Goal: Obtain resource: Download file/media

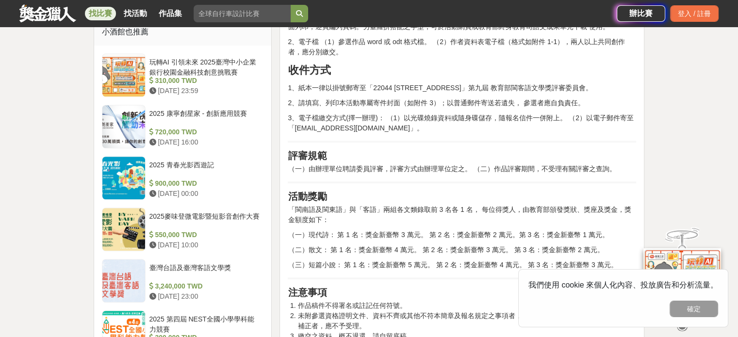
scroll to position [808, 0]
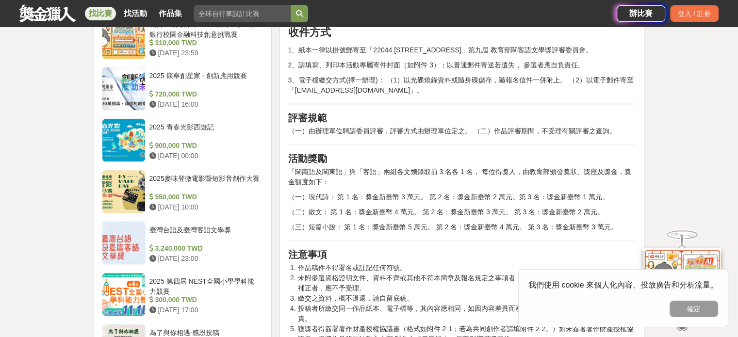
drag, startPoint x: 734, startPoint y: 154, endPoint x: 734, endPoint y: 182, distance: 27.7
click at [734, 182] on div "大家都在看 2025國泰卓越獎助計畫 2025-09-26 17:00 翻玩臺味好乳力-全國短影音創意大募集 2025-09-30 18:00 2025 康寧…" at bounding box center [369, 186] width 738 height 1895
click at [551, 127] on p "（一）由辦理單位聘請委員評審，評審方式由辦理單位定之。 （二）作品評審期間，不受理有關評審之查詢。" at bounding box center [462, 131] width 348 height 10
click at [202, 225] on div "臺灣台語及臺灣客語文學獎" at bounding box center [204, 234] width 111 height 18
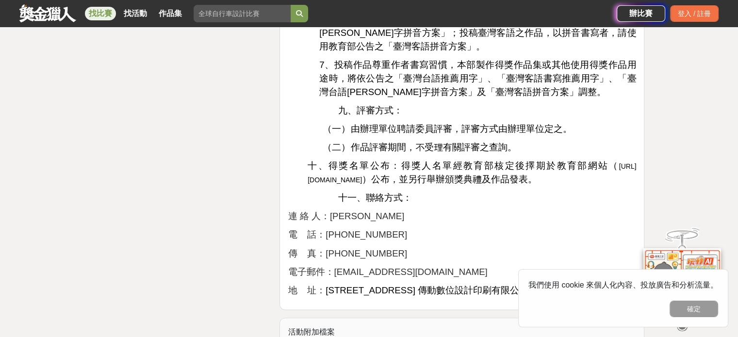
scroll to position [1587, 0]
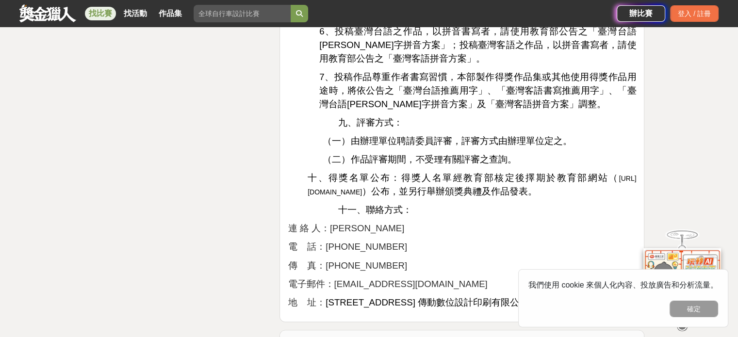
click at [347, 191] on span "http://www.edu.tw" at bounding box center [472, 185] width 328 height 21
click at [695, 18] on div "登入 / 註冊" at bounding box center [694, 13] width 49 height 16
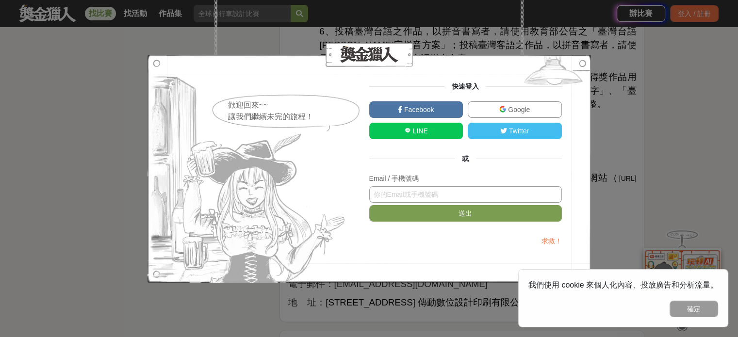
click at [441, 197] on input "text" at bounding box center [465, 194] width 193 height 16
click at [440, 197] on input "text" at bounding box center [465, 194] width 193 height 16
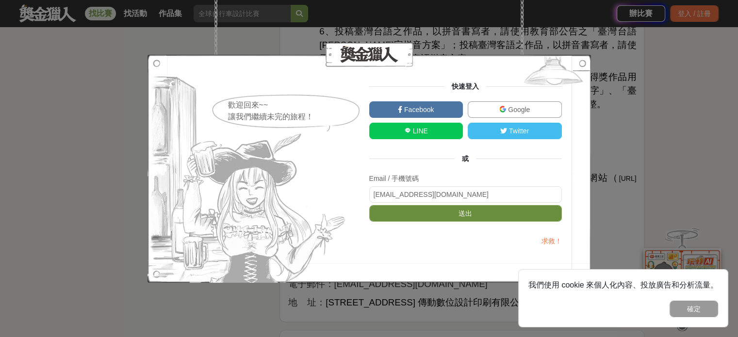
type input "follow44@yahoo.com.tw"
click at [448, 209] on button "送出" at bounding box center [465, 213] width 193 height 16
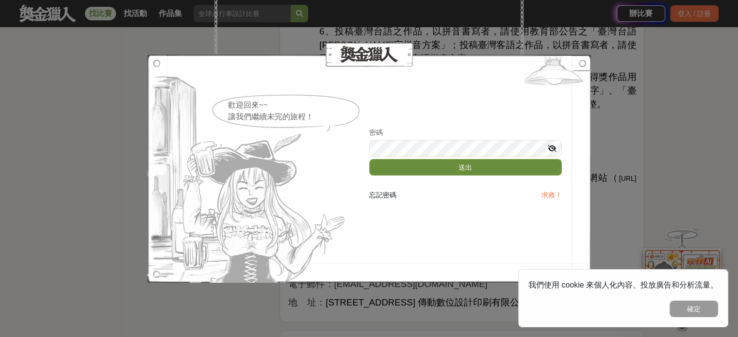
click at [459, 166] on button "送出" at bounding box center [465, 167] width 193 height 16
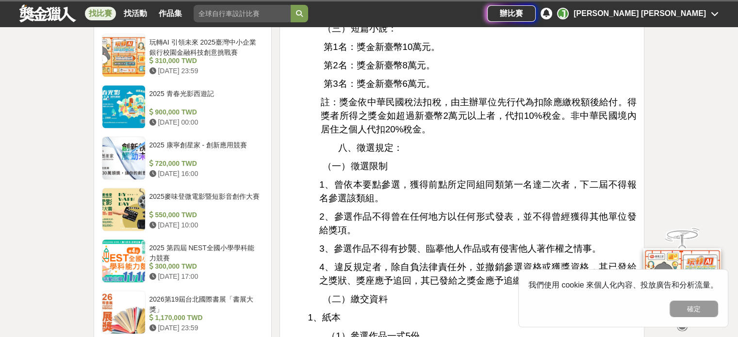
scroll to position [714, 0]
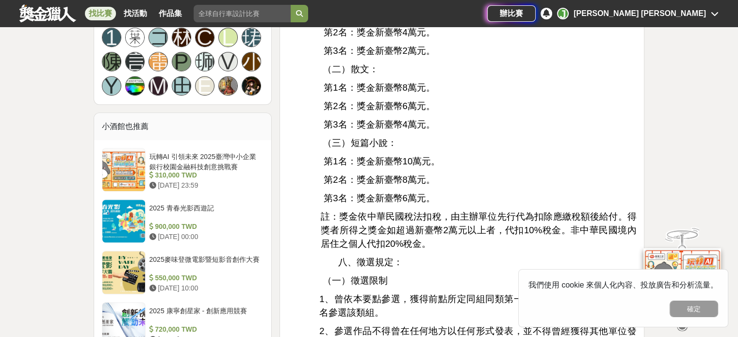
scroll to position [660, 0]
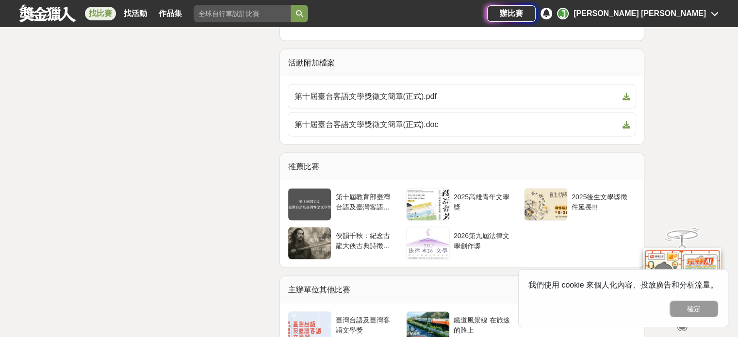
scroll to position [1887, 0]
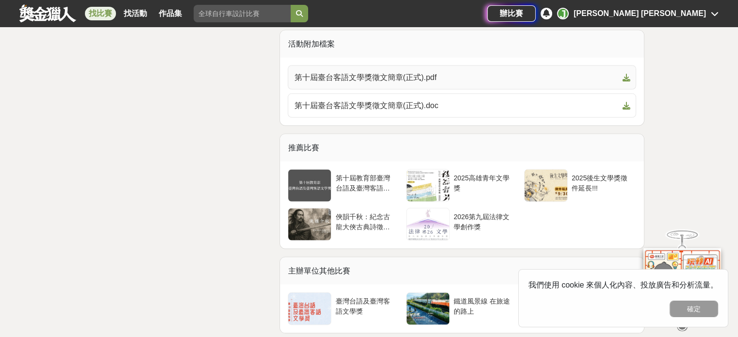
click at [406, 72] on span "第十屆臺台客語文學獎徵文簡章(正式).pdf" at bounding box center [456, 78] width 324 height 12
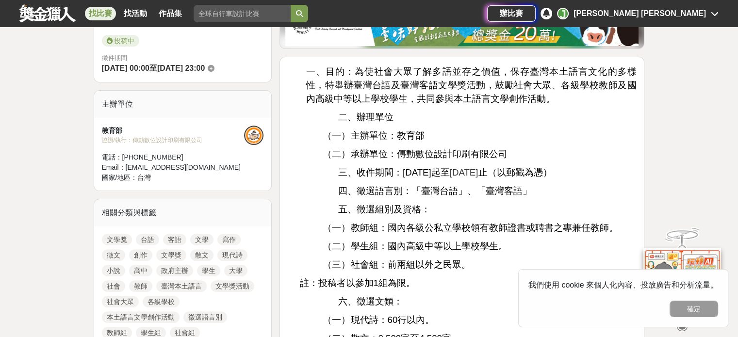
scroll to position [314, 0]
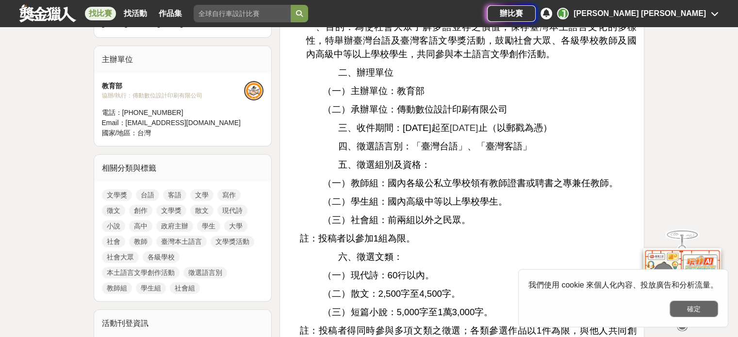
click at [685, 310] on button "確定" at bounding box center [694, 309] width 49 height 16
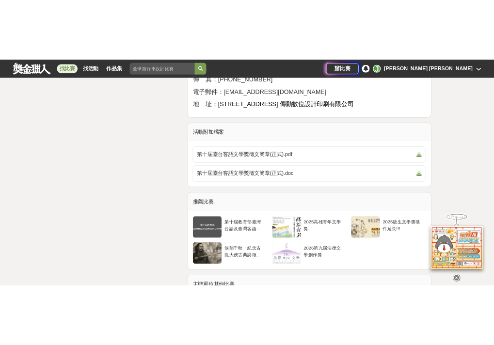
scroll to position [1816, 0]
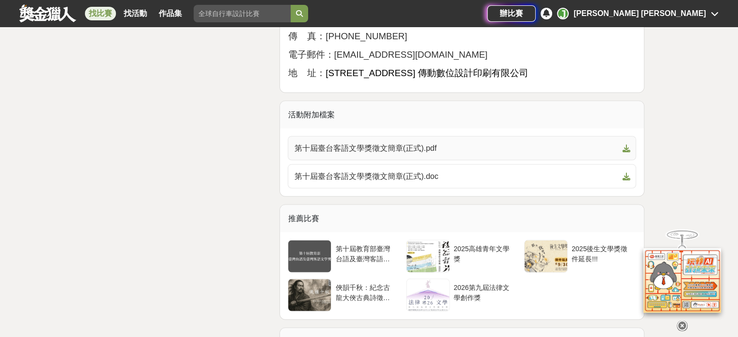
click at [625, 148] on icon at bounding box center [626, 148] width 8 height 8
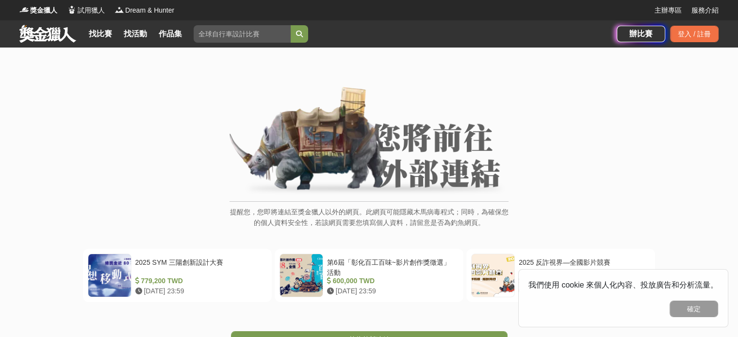
click at [402, 167] on img at bounding box center [368, 142] width 279 height 110
click at [399, 230] on p "提醒您，您即將連結至獎金獵人以外的網頁。此網頁可能隱藏木馬病毒程式；同時，為確保您的個人資料安全性，若該網頁需要您填寫個人資料，請留意是否為釣魚網頁。" at bounding box center [368, 223] width 279 height 32
click at [687, 311] on button "確定" at bounding box center [694, 309] width 49 height 16
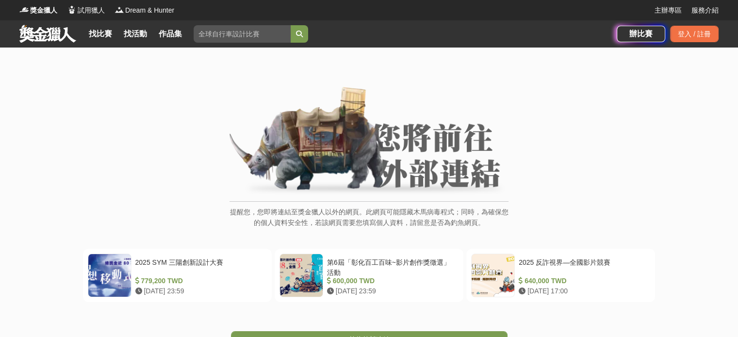
click at [456, 170] on img at bounding box center [368, 142] width 279 height 110
